Goal: Find contact information: Find contact information

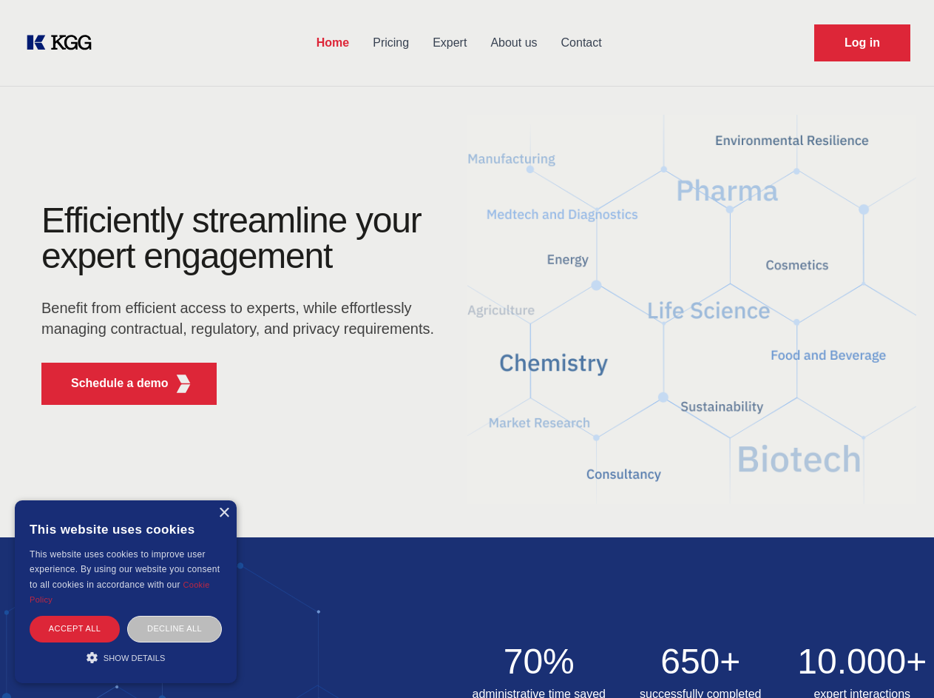
click at [467, 348] on div "Efficiently streamline your expert engagement Benefit from efficient access to …" at bounding box center [243, 310] width 450 height 214
click at [111, 383] on p "Schedule a demo" at bounding box center [120, 383] width 98 height 18
click at [223, 513] on div "× This website uses cookies This website uses cookies to improve user experienc…" at bounding box center [126, 591] width 222 height 183
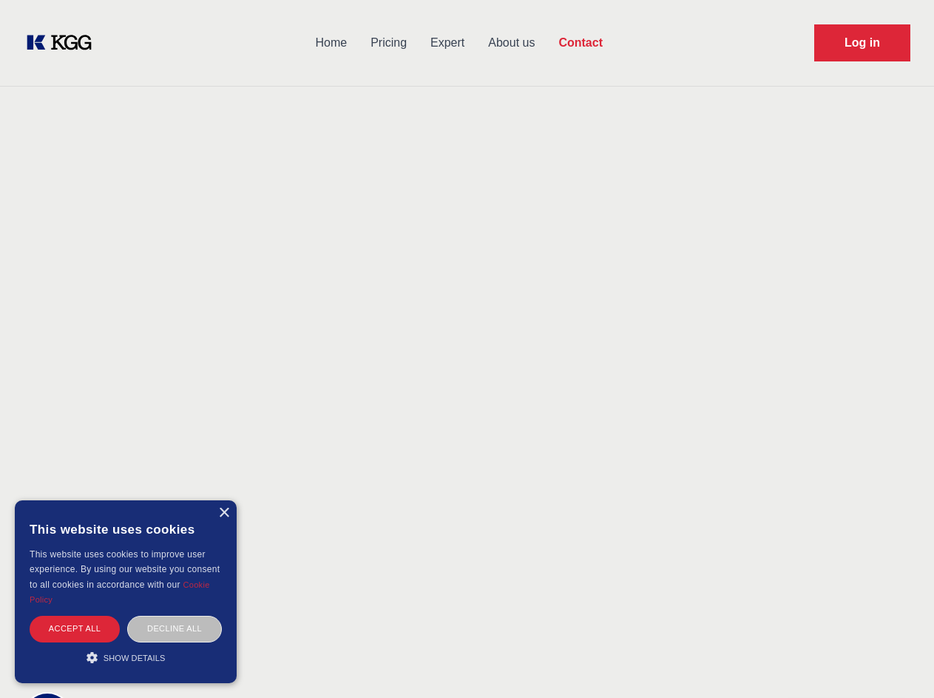
click at [75, 628] on div "Accept all" at bounding box center [75, 629] width 90 height 26
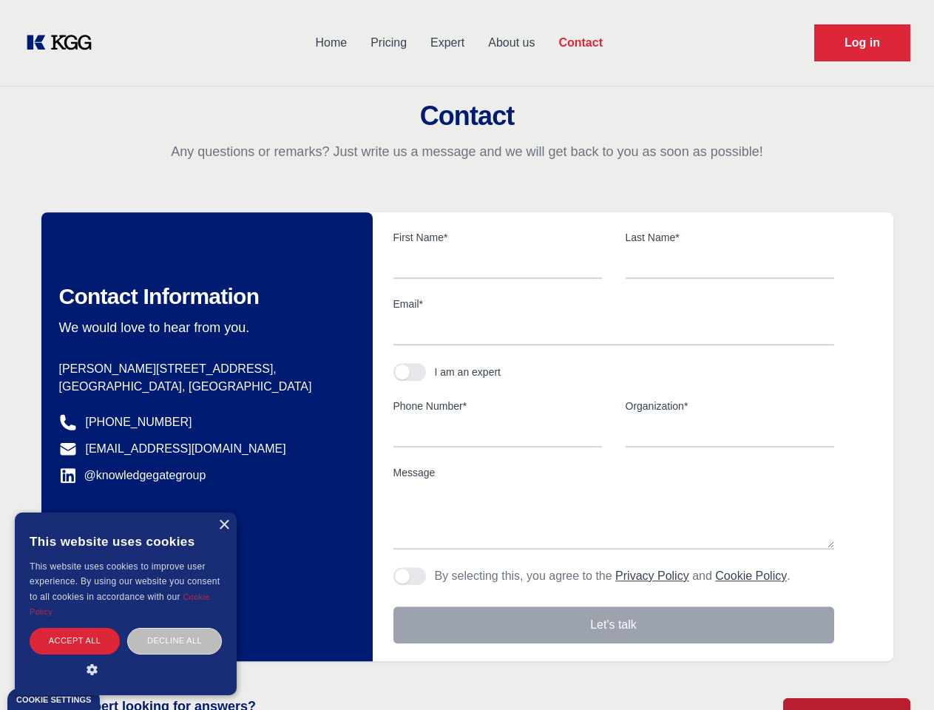
click at [175, 628] on div "Decline all" at bounding box center [174, 641] width 95 height 26
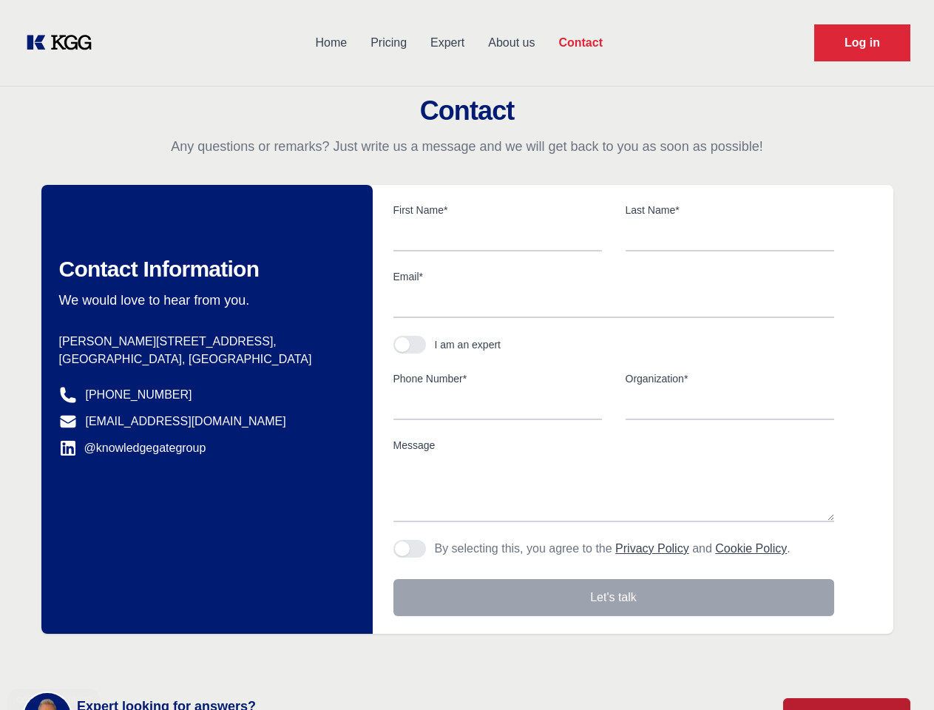
click at [126, 657] on main "Contact Any questions or remarks? Just write us a message and we will get back …" at bounding box center [467, 385] width 934 height 770
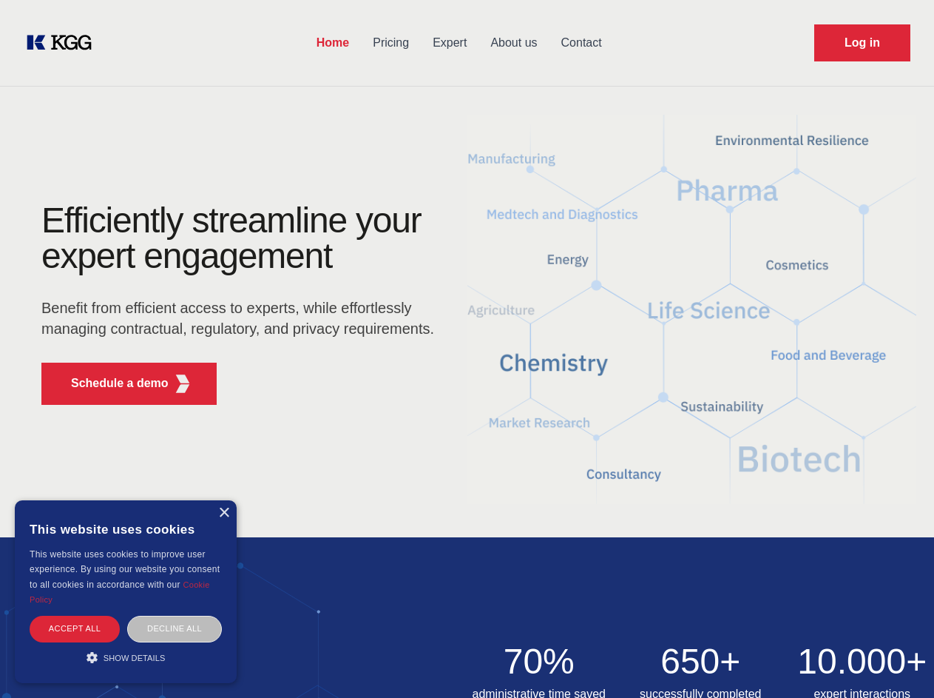
click at [467, 348] on div "Efficiently streamline your expert engagement Benefit from efficient access to …" at bounding box center [243, 310] width 450 height 214
click at [111, 383] on p "Schedule a demo" at bounding box center [120, 383] width 98 height 18
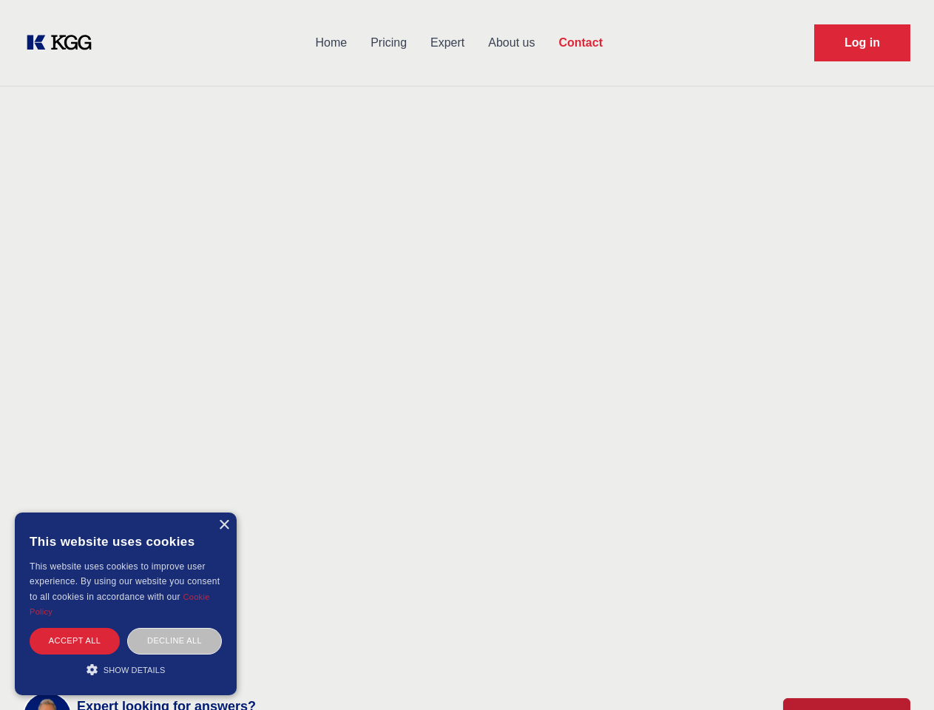
click at [223, 513] on div "× This website uses cookies This website uses cookies to improve user experienc…" at bounding box center [126, 604] width 222 height 183
click at [75, 628] on div "Accept all" at bounding box center [75, 641] width 90 height 26
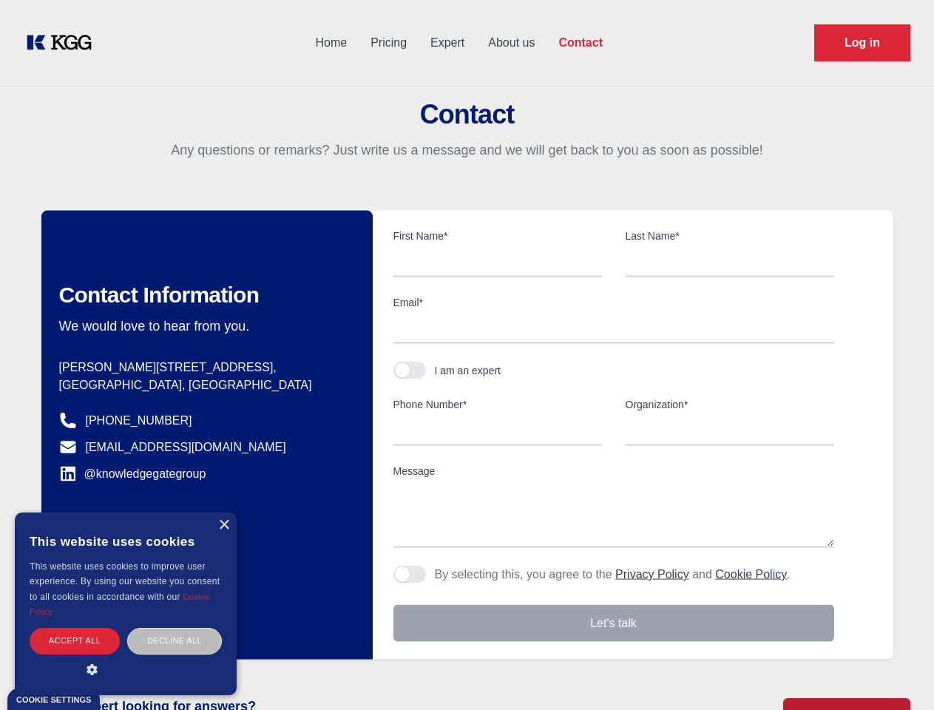
click at [175, 628] on div "Decline all" at bounding box center [174, 641] width 95 height 26
